Goal: Check status

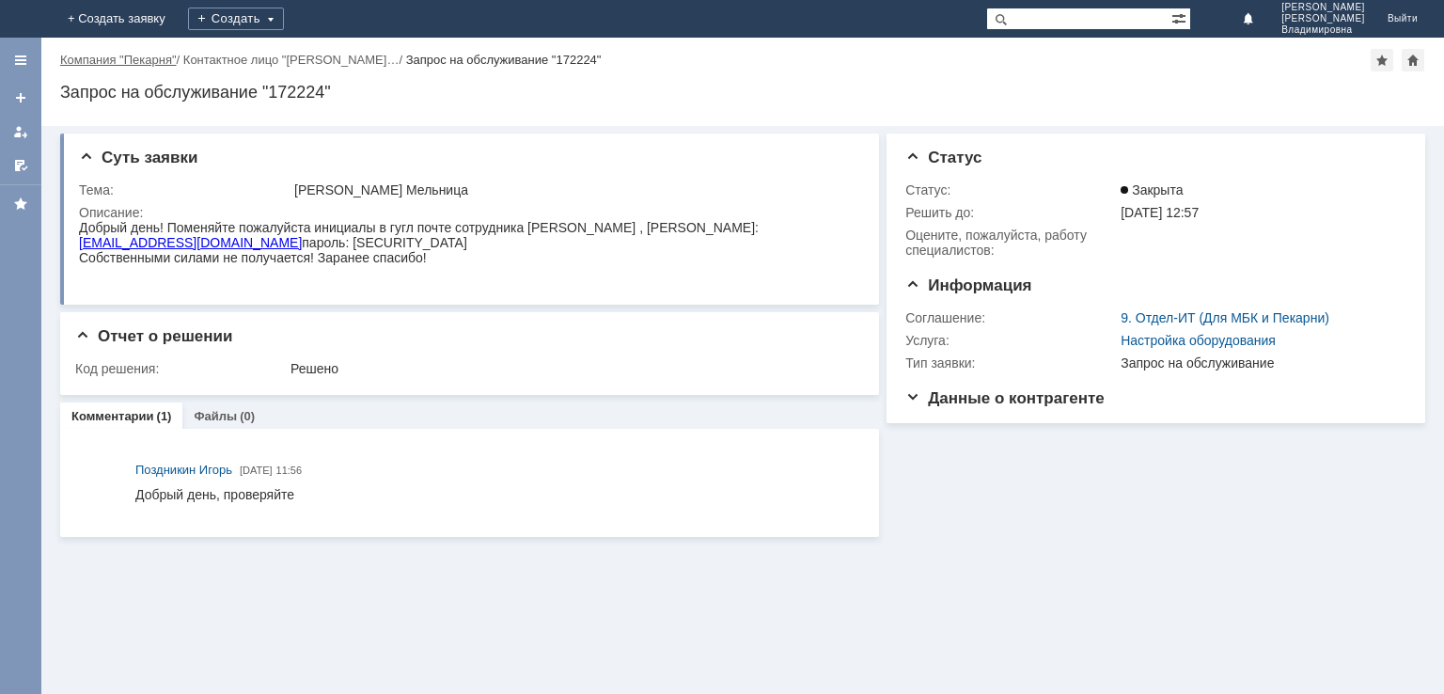
click at [113, 56] on link "Компания "Пекарня"" at bounding box center [118, 60] width 117 height 14
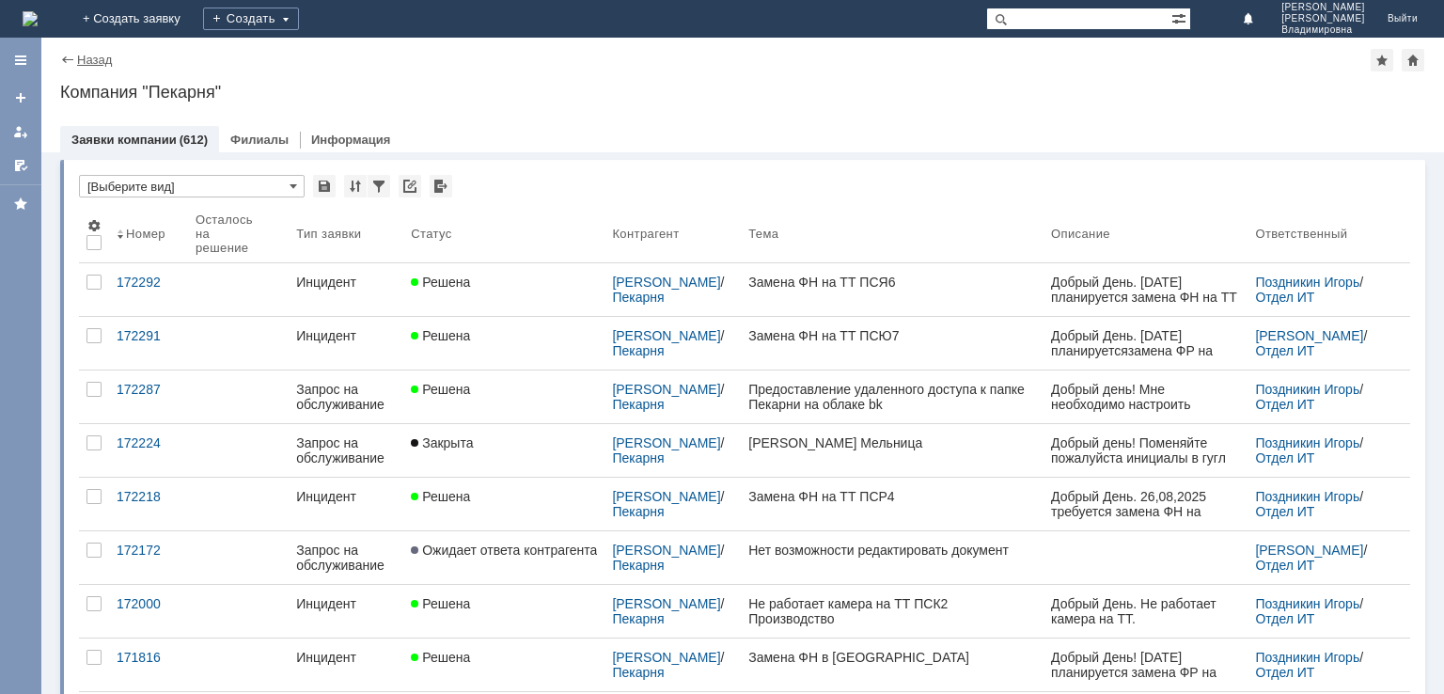
click at [98, 53] on link "Назад" at bounding box center [94, 60] width 35 height 14
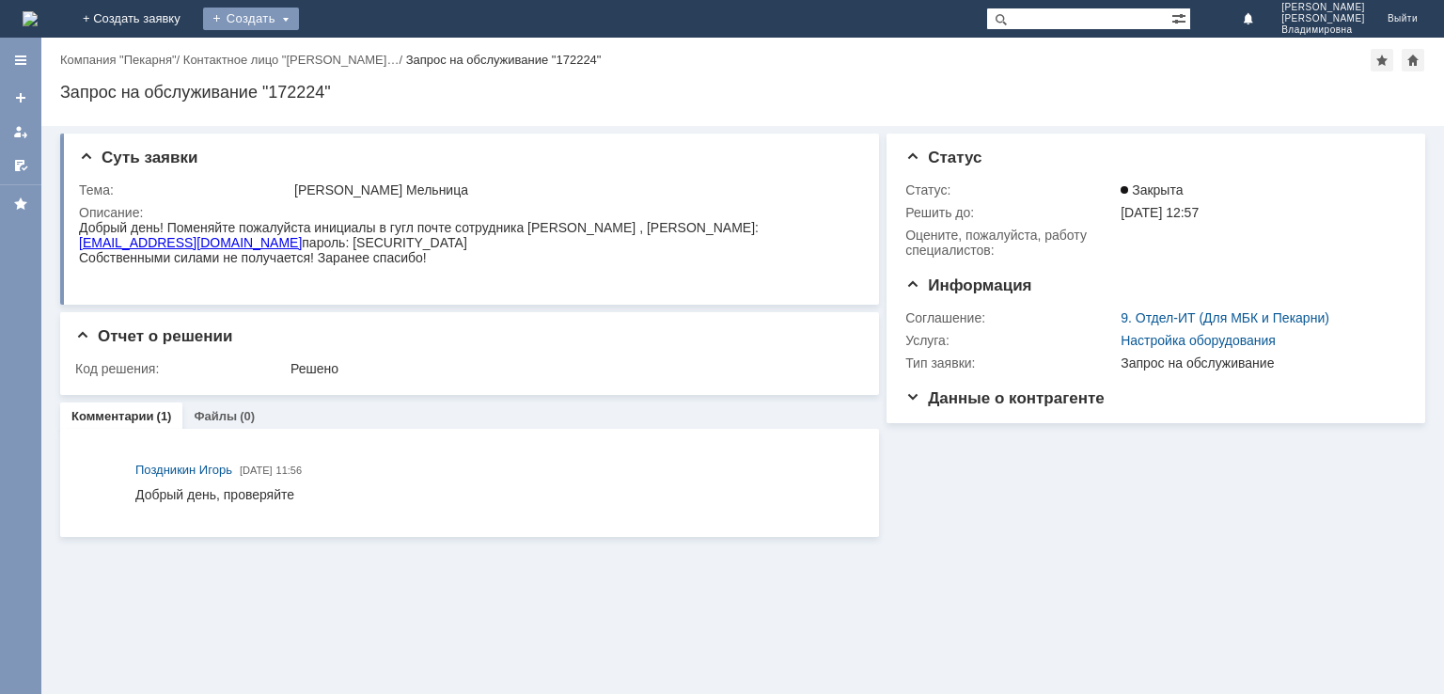
click at [299, 17] on div "Создать" at bounding box center [251, 19] width 96 height 23
click at [310, 64] on link "Контактное лицо "[PERSON_NAME]…" at bounding box center [291, 60] width 216 height 14
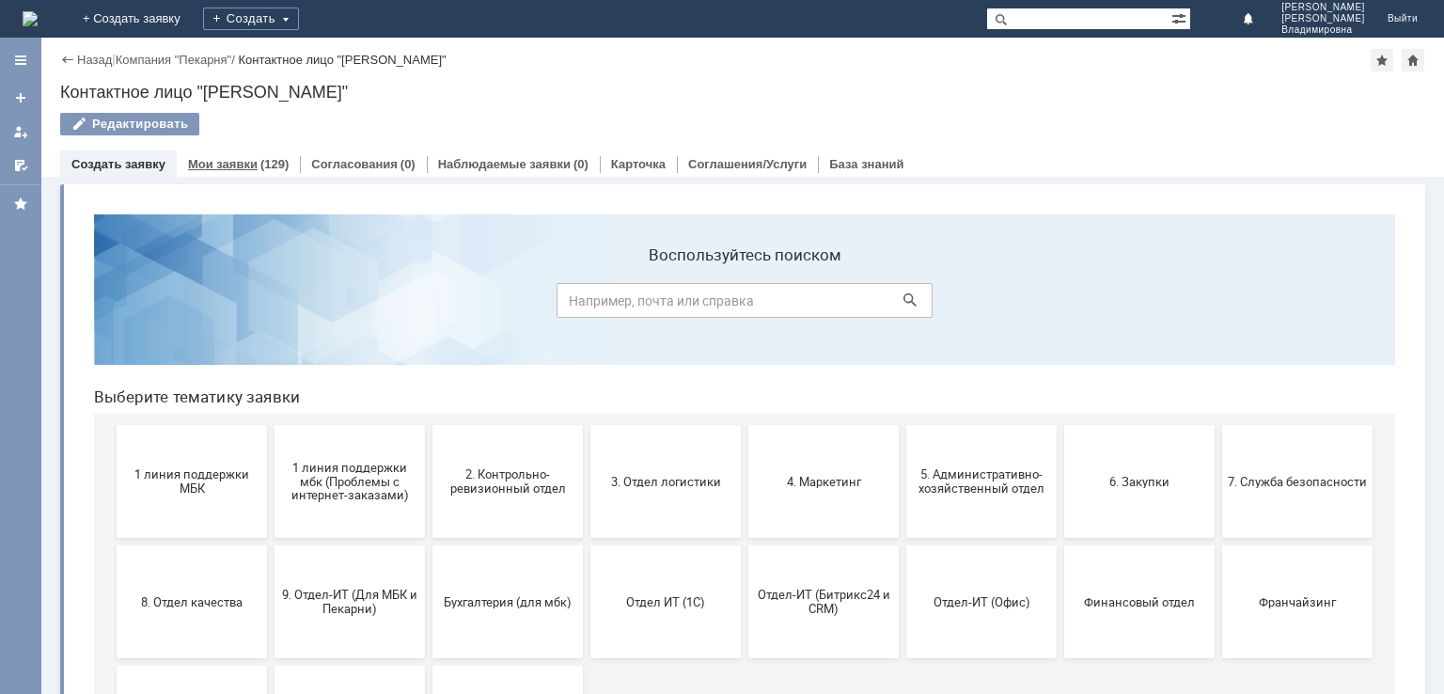
click at [238, 159] on link "Мои заявки" at bounding box center [223, 164] width 70 height 14
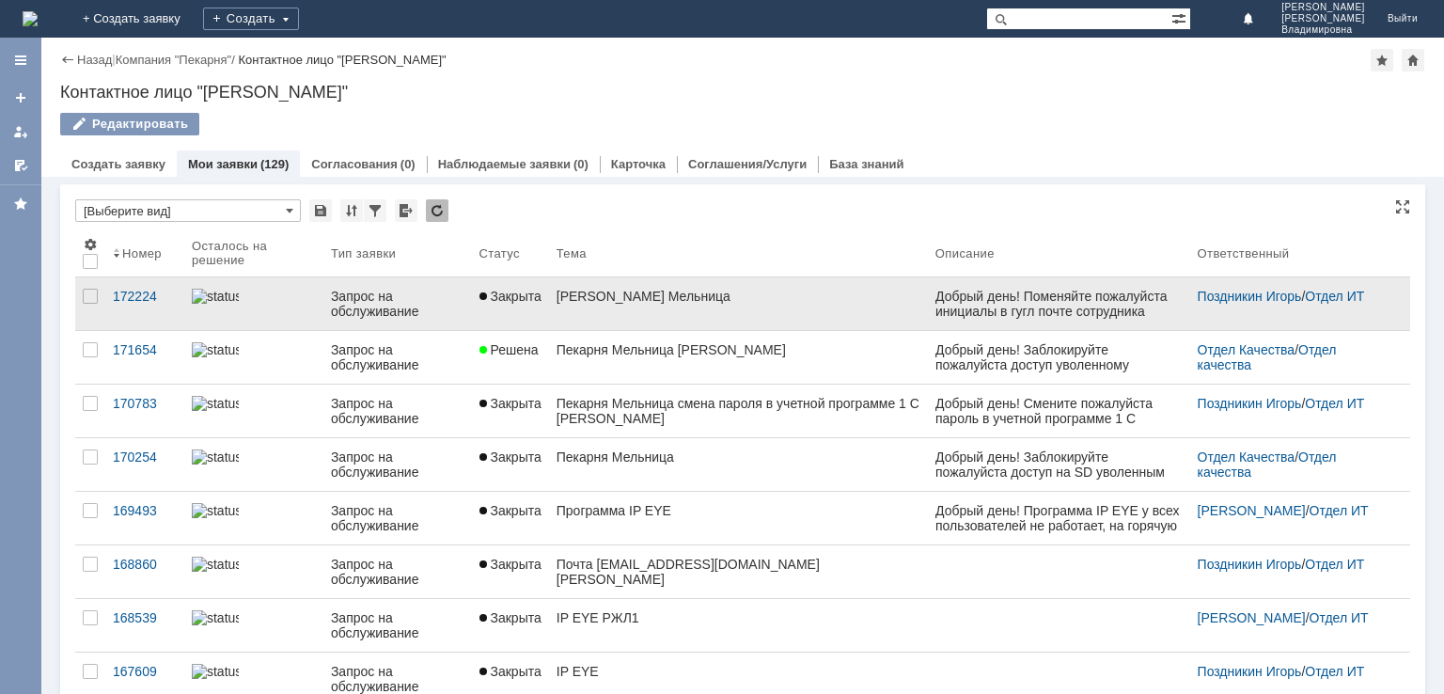
click at [678, 298] on div "[PERSON_NAME] Мельница" at bounding box center [738, 296] width 364 height 15
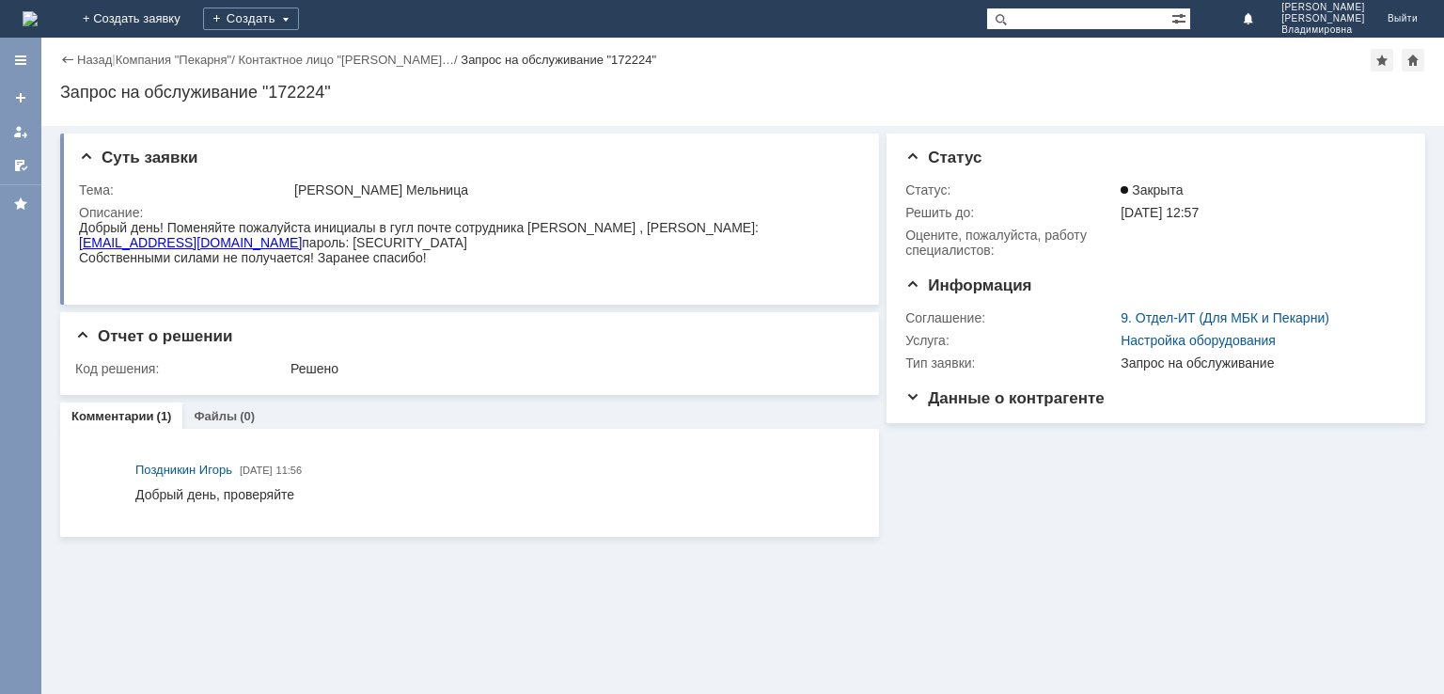
click at [294, 501] on span "Добрый день, проверяйте" at bounding box center [214, 494] width 159 height 15
click at [69, 55] on div "Назад" at bounding box center [86, 60] width 52 height 14
